Goal: Task Accomplishment & Management: Use online tool/utility

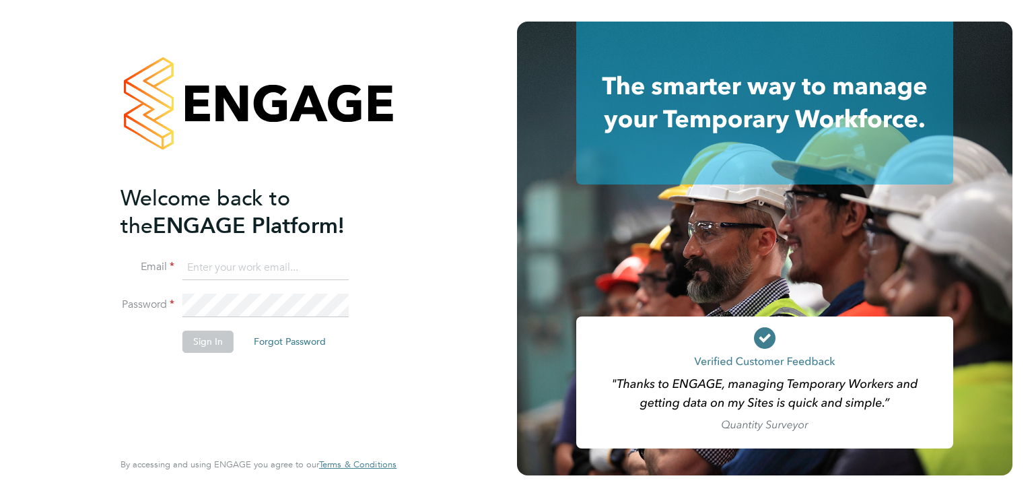
type input "Janis.garkalns@talent84.co.uk"
click at [208, 338] on button "Sign In" at bounding box center [207, 341] width 51 height 22
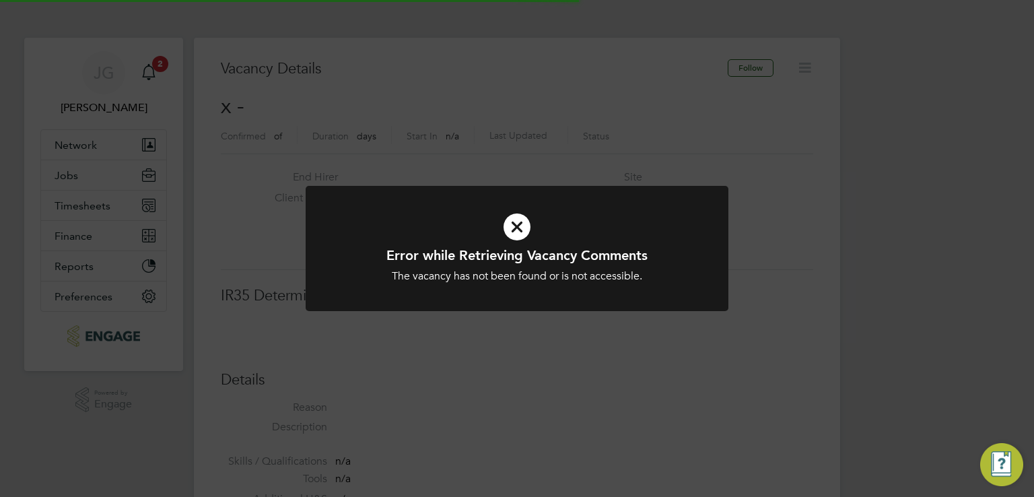
scroll to position [22, 290]
click at [678, 176] on div "Error while Retrieving Vacancy Comments The vacancy has not been found or is no…" at bounding box center [517, 248] width 1034 height 497
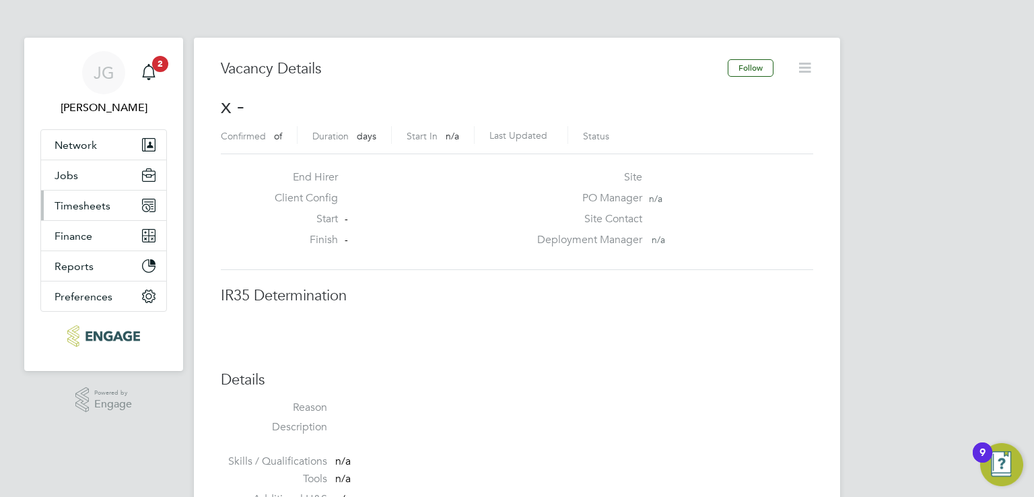
click at [79, 203] on span "Timesheets" at bounding box center [83, 205] width 56 height 13
click at [95, 209] on span "Timesheets" at bounding box center [83, 205] width 56 height 13
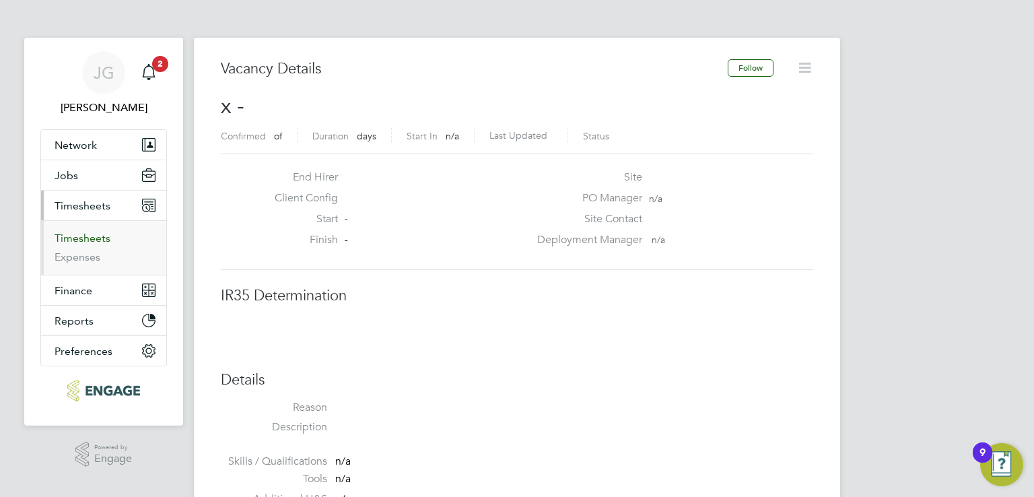
click at [84, 237] on link "Timesheets" at bounding box center [83, 238] width 56 height 13
